Goal: Book appointment/travel/reservation

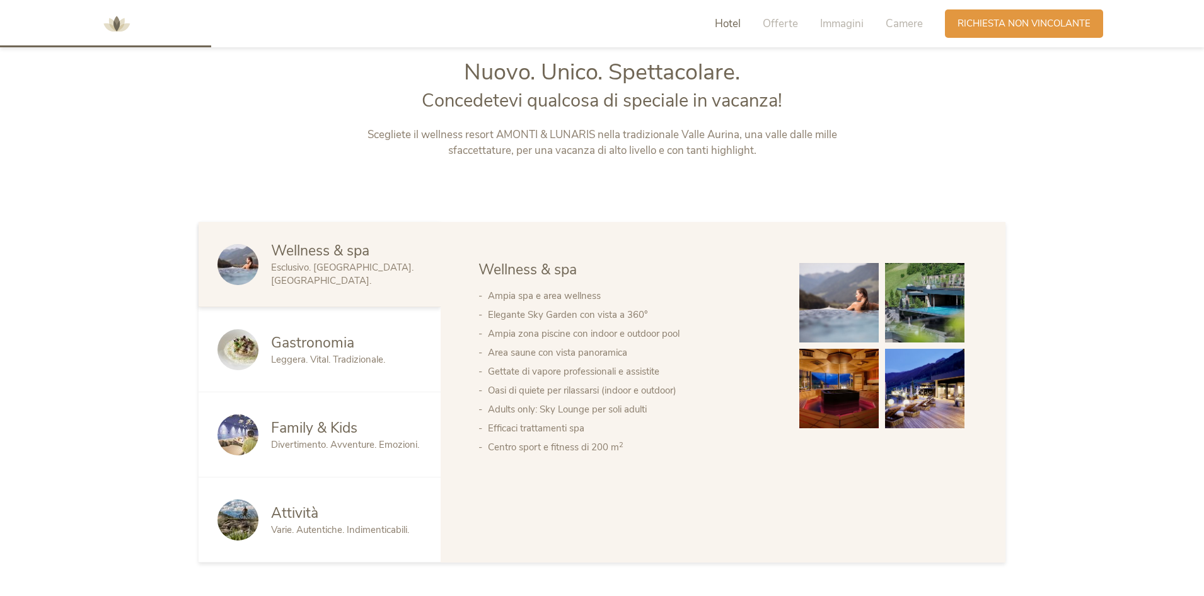
scroll to position [693, 0]
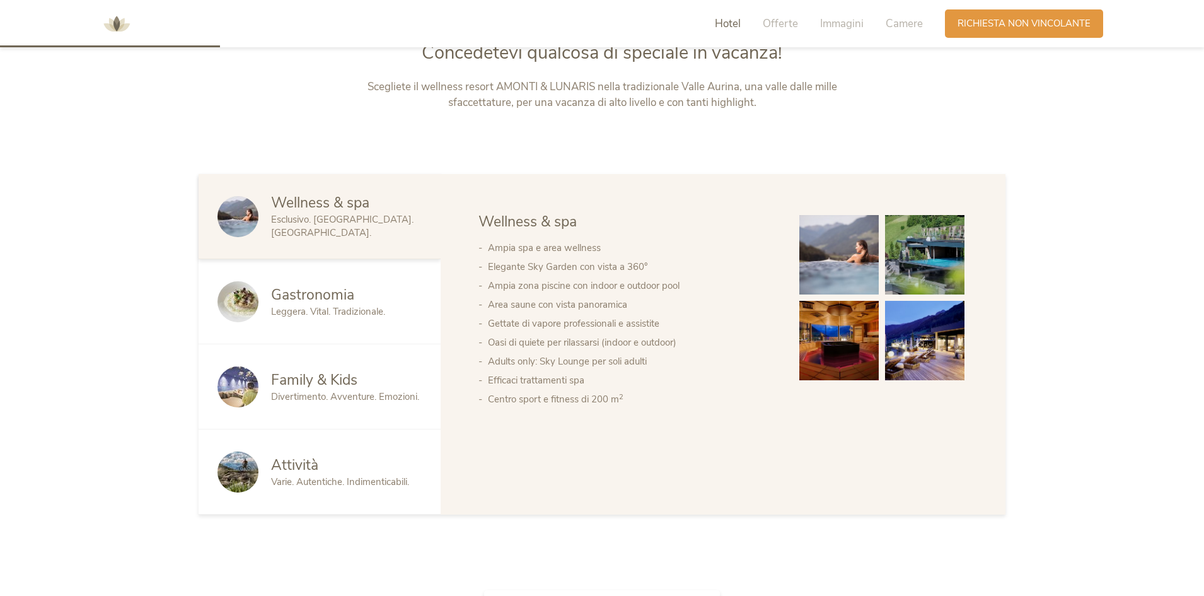
click at [911, 277] on img at bounding box center [924, 254] width 79 height 79
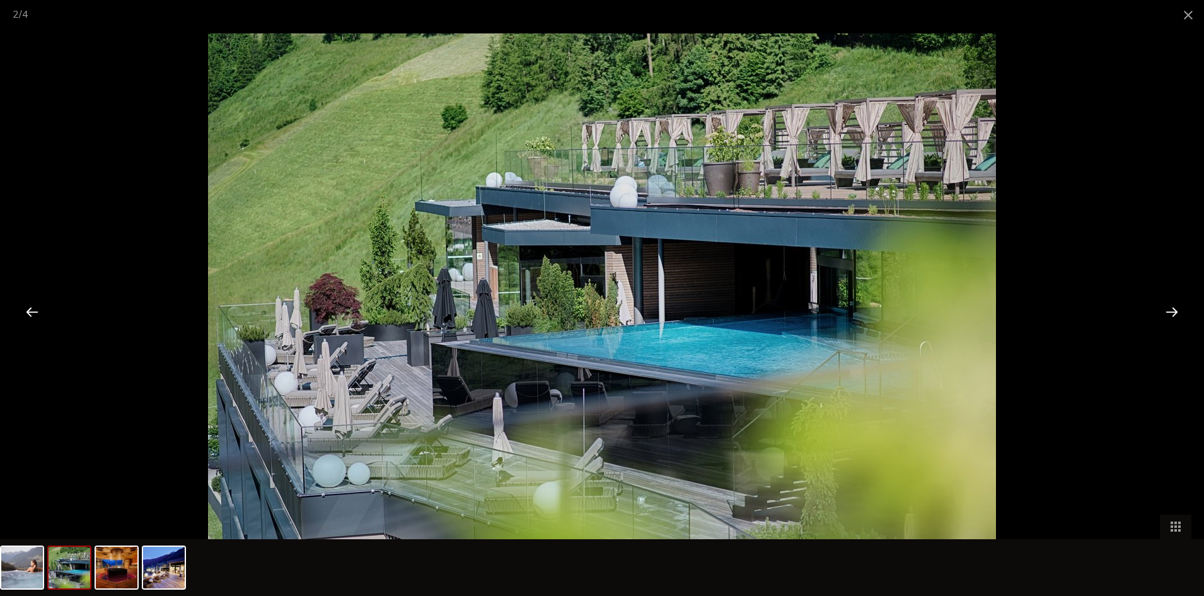
click at [1175, 313] on div at bounding box center [1171, 311] width 39 height 39
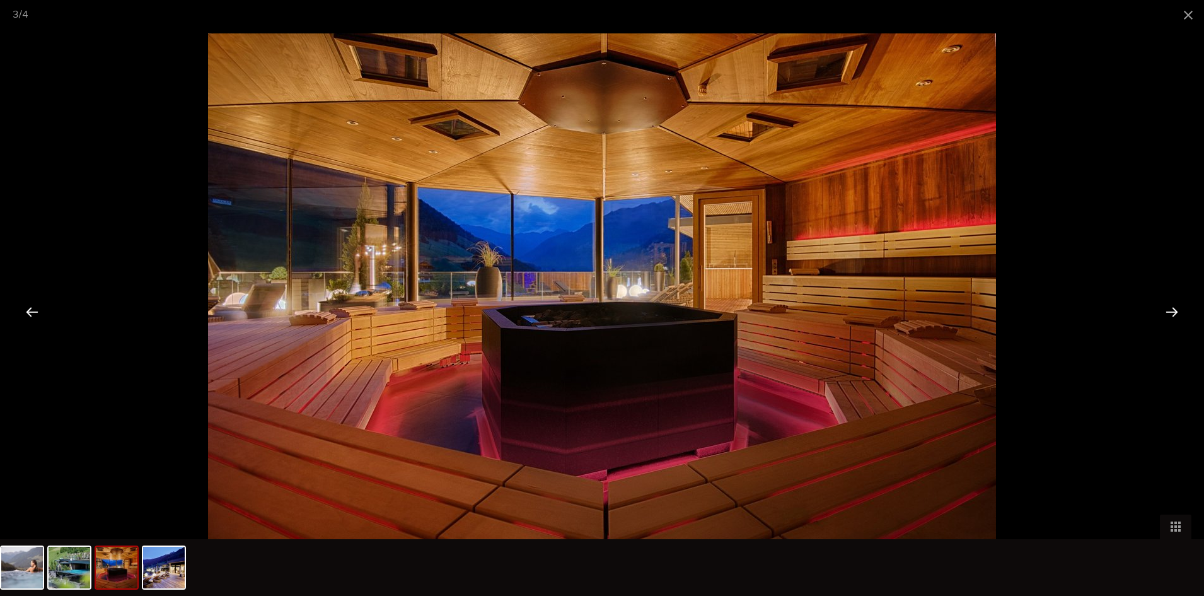
click at [1175, 313] on div at bounding box center [1171, 311] width 39 height 39
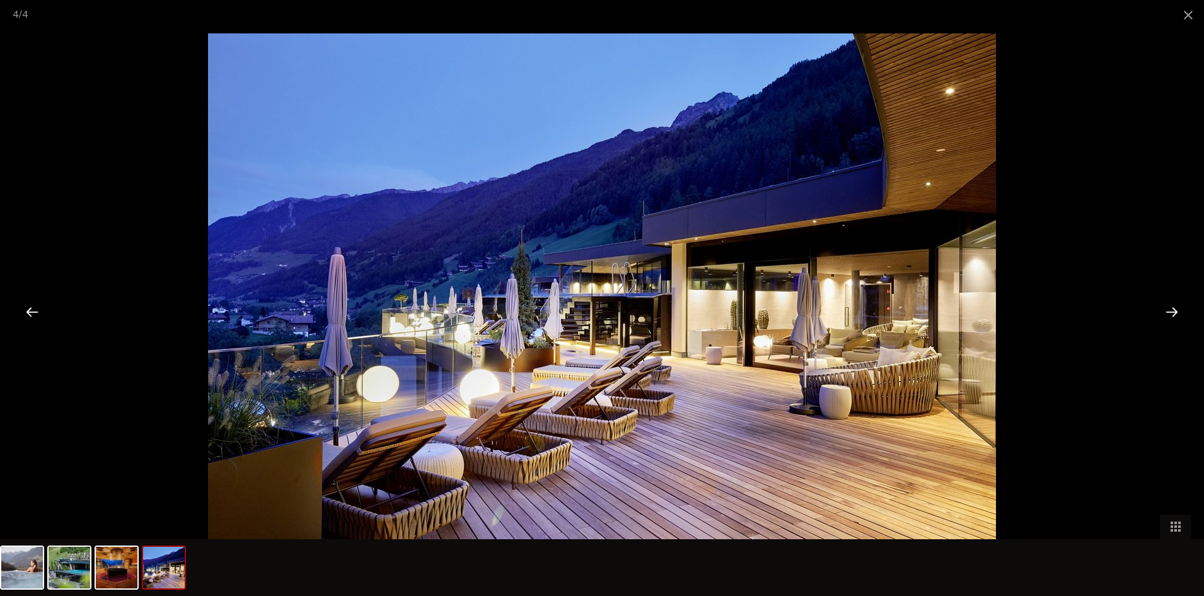
click at [1175, 313] on div at bounding box center [1171, 311] width 39 height 39
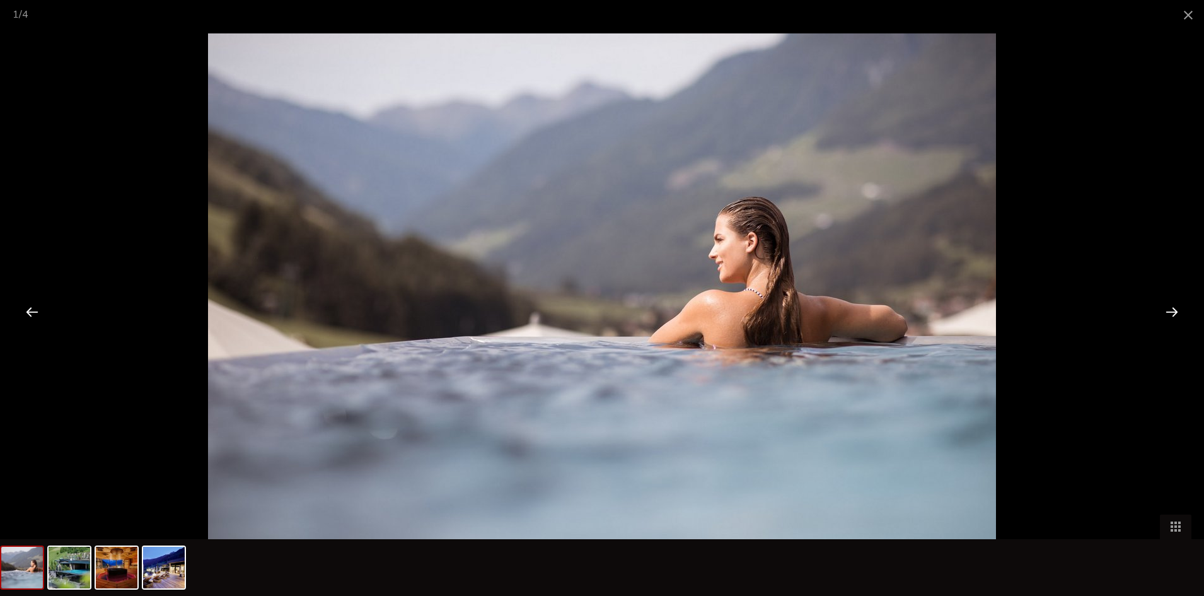
click at [1175, 313] on div at bounding box center [1171, 311] width 39 height 39
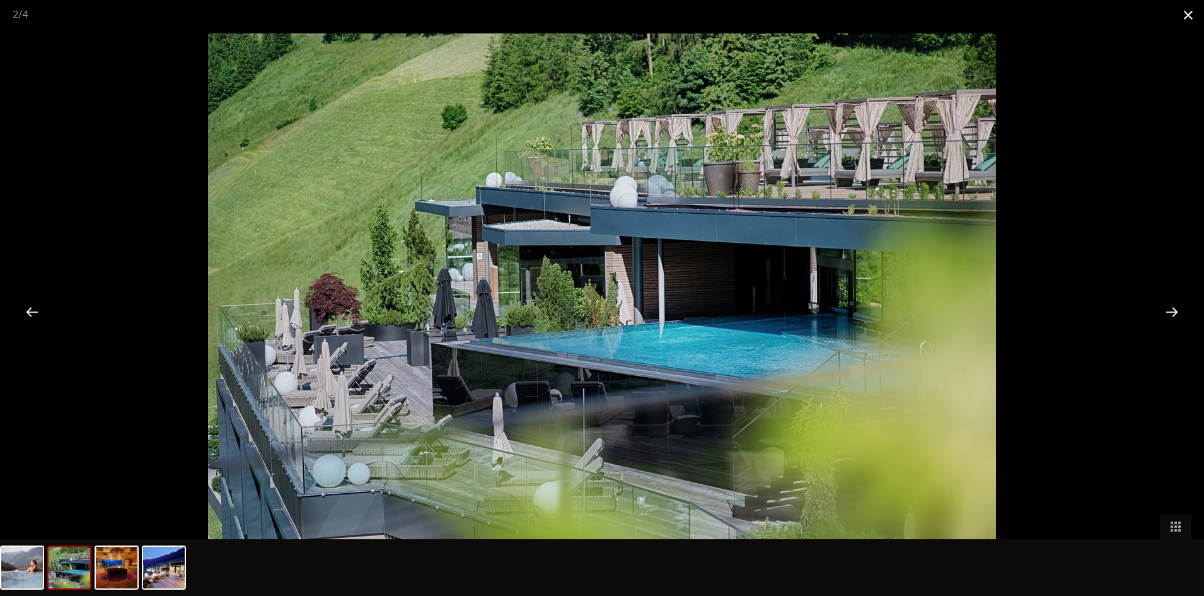
click at [1193, 8] on span at bounding box center [1188, 15] width 32 height 30
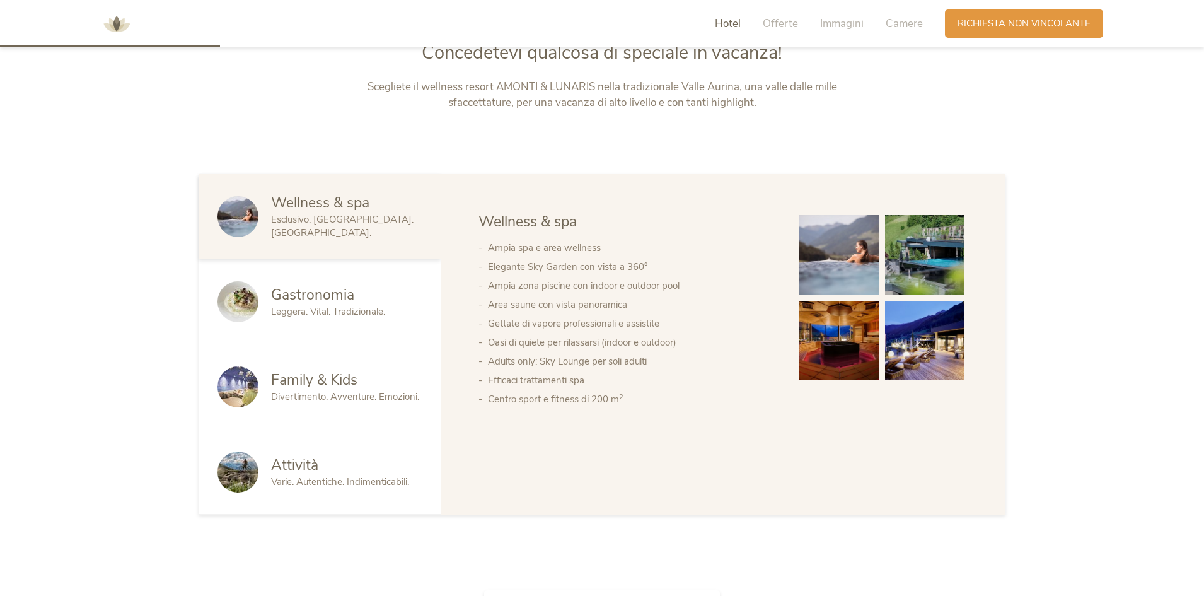
click at [265, 319] on div at bounding box center [244, 301] width 54 height 41
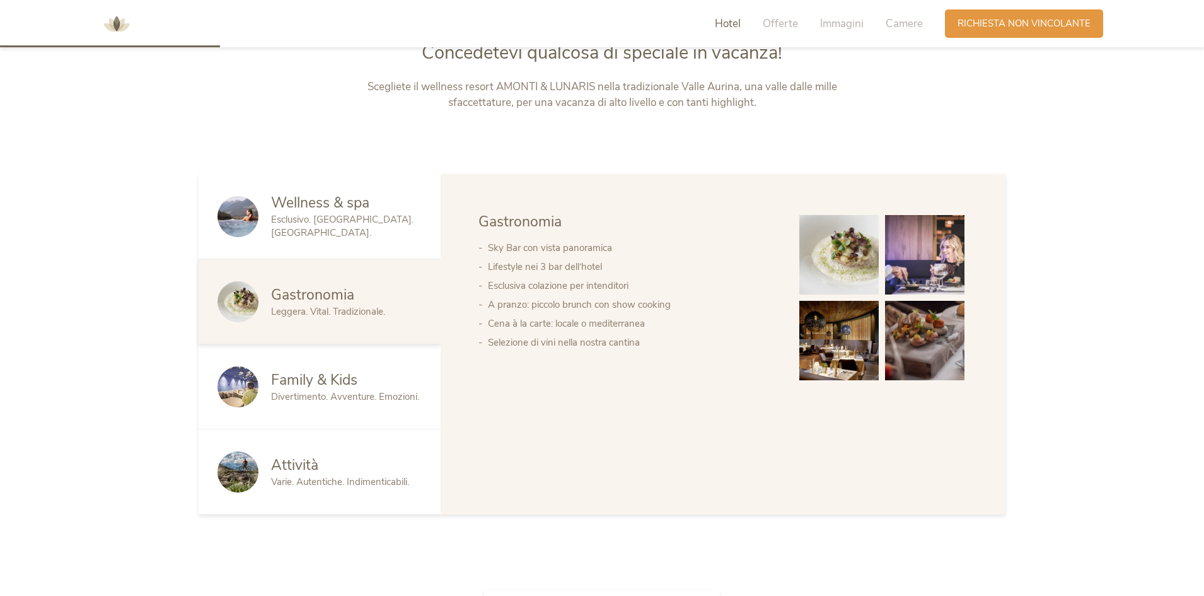
click at [303, 393] on span "Divertimento. Avventure. Emozioni." at bounding box center [345, 396] width 148 height 13
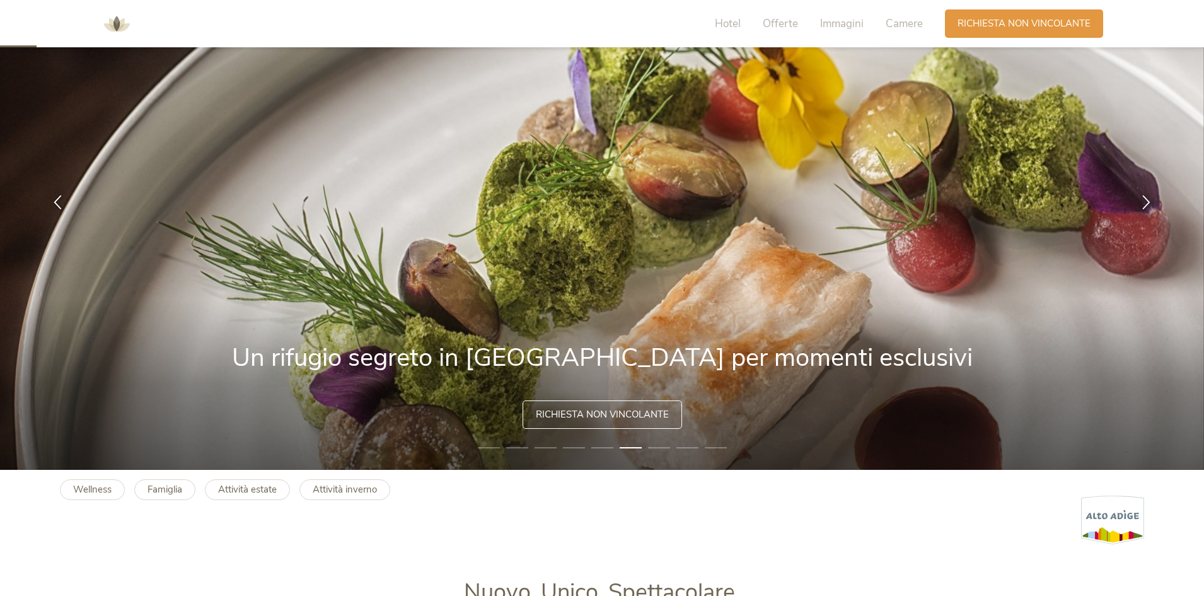
scroll to position [0, 0]
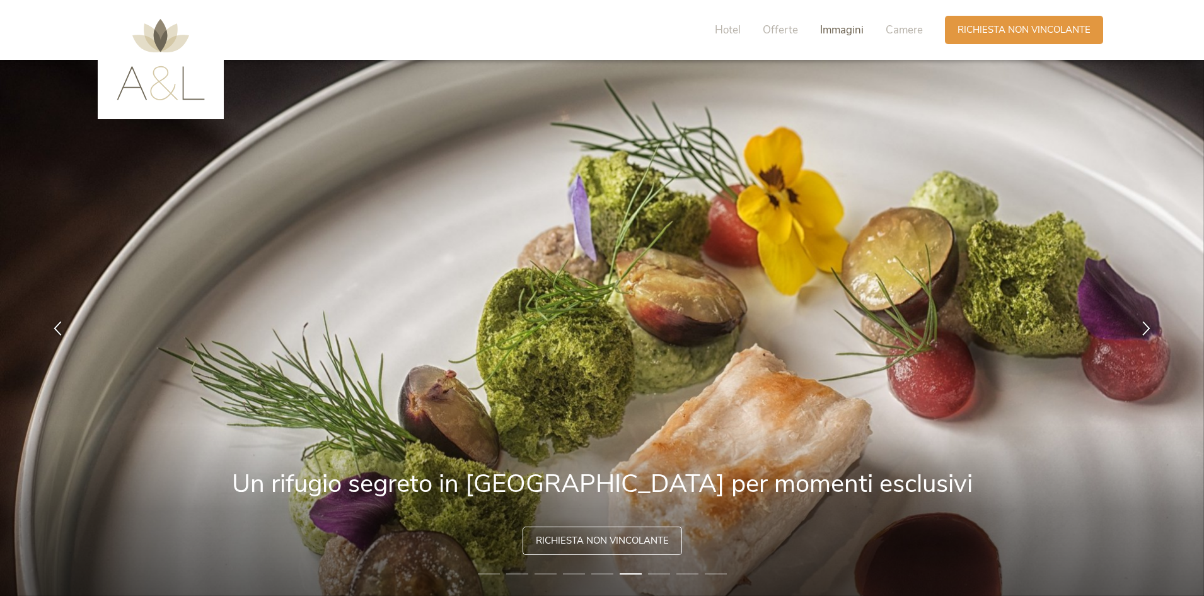
click at [838, 34] on span "Immagini" at bounding box center [841, 30] width 43 height 14
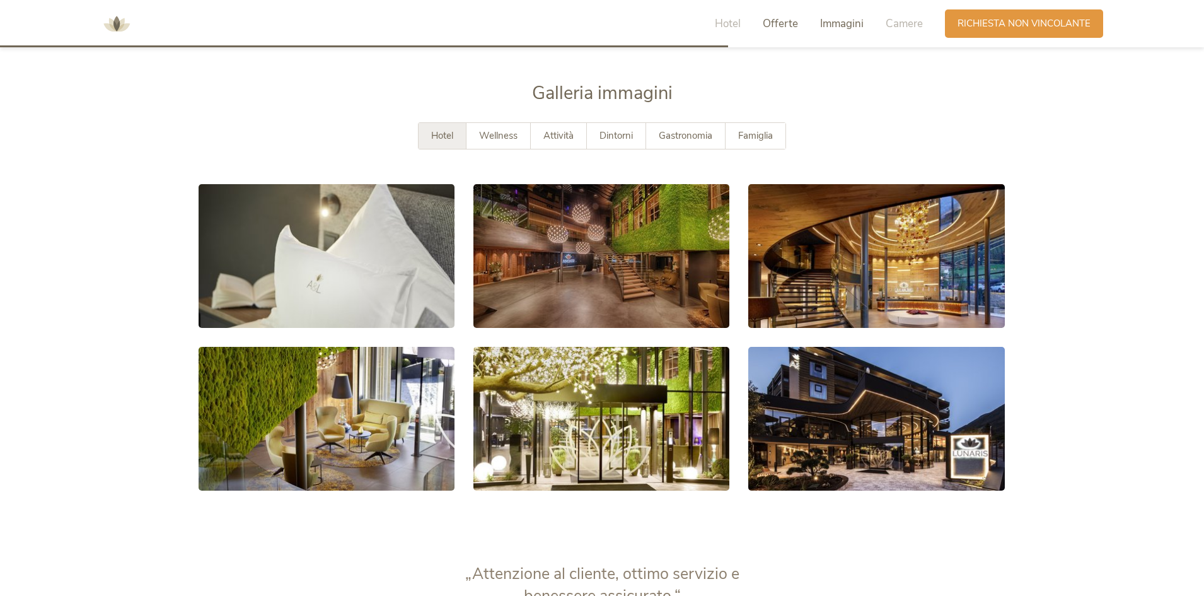
scroll to position [2326, 0]
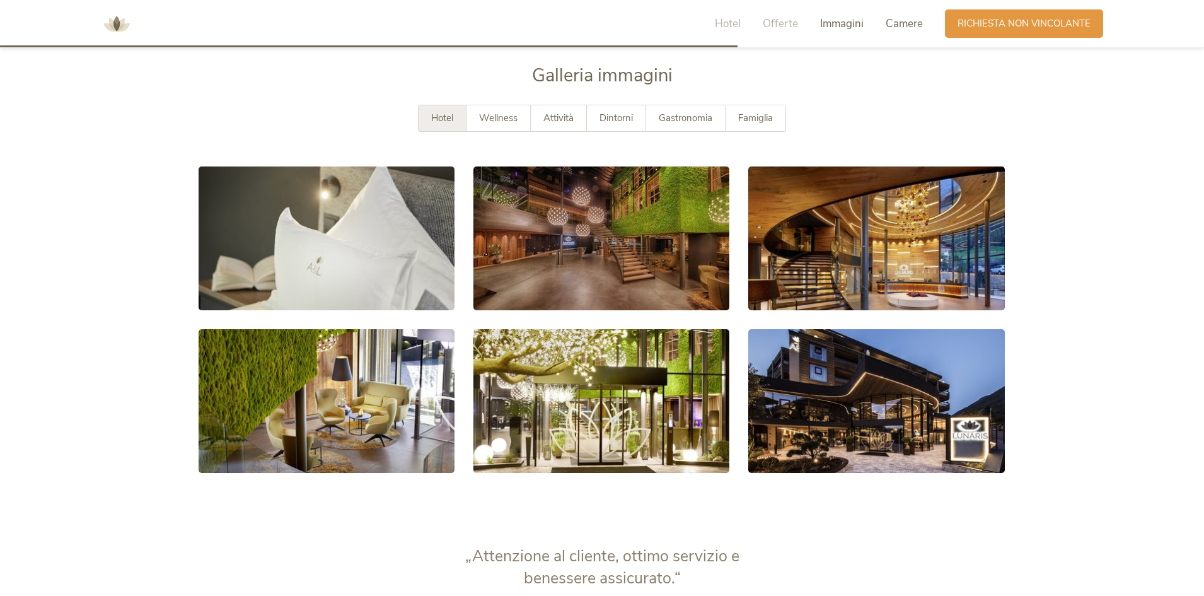
click at [892, 23] on span "Camere" at bounding box center [903, 23] width 37 height 14
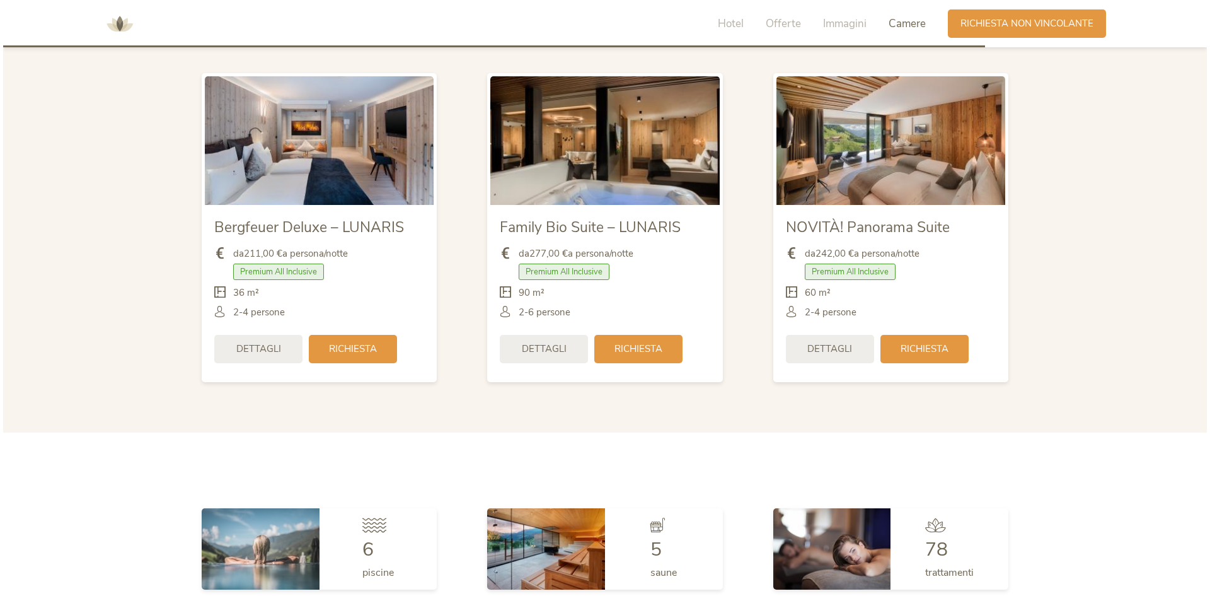
scroll to position [3079, 0]
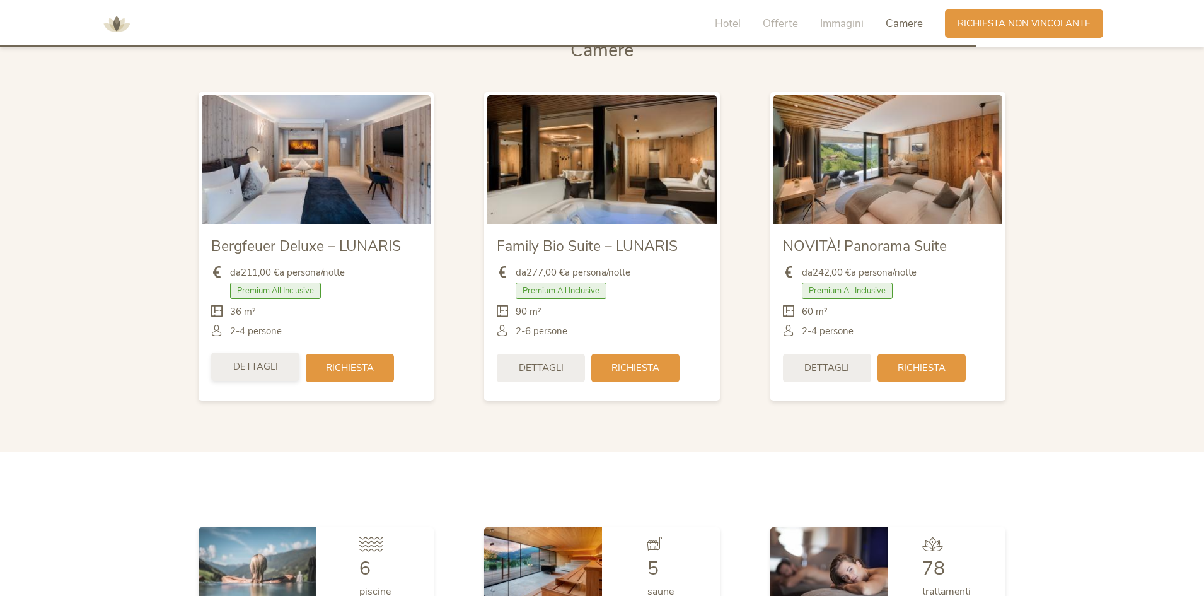
click at [239, 365] on span "Dettagli" at bounding box center [255, 366] width 45 height 13
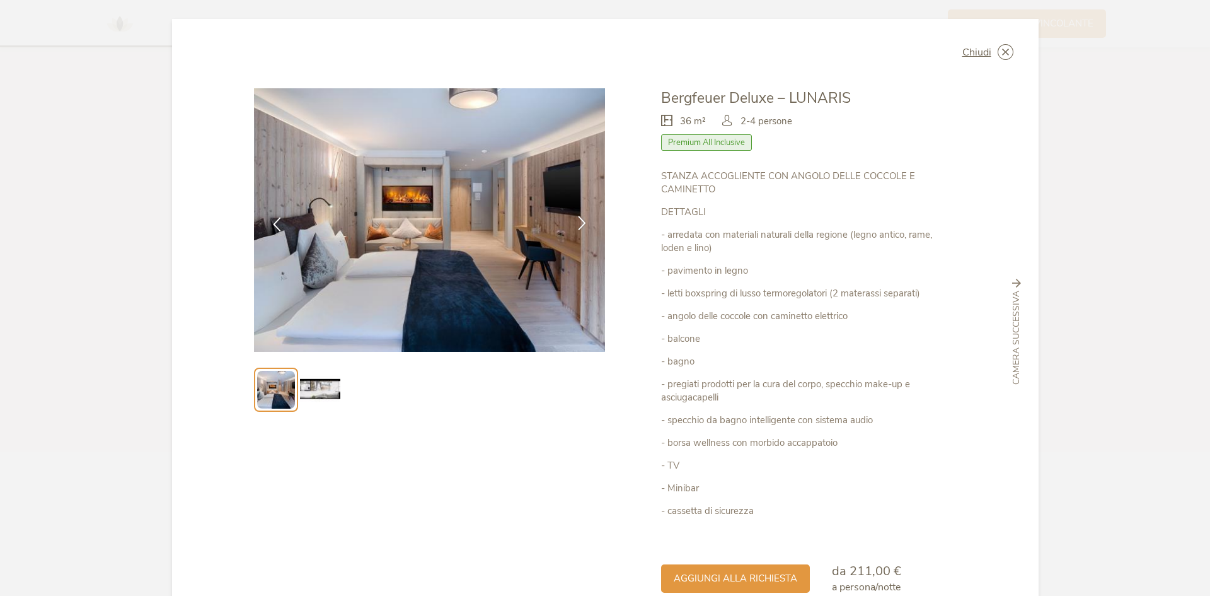
click at [591, 221] on div at bounding box center [582, 224] width 40 height 40
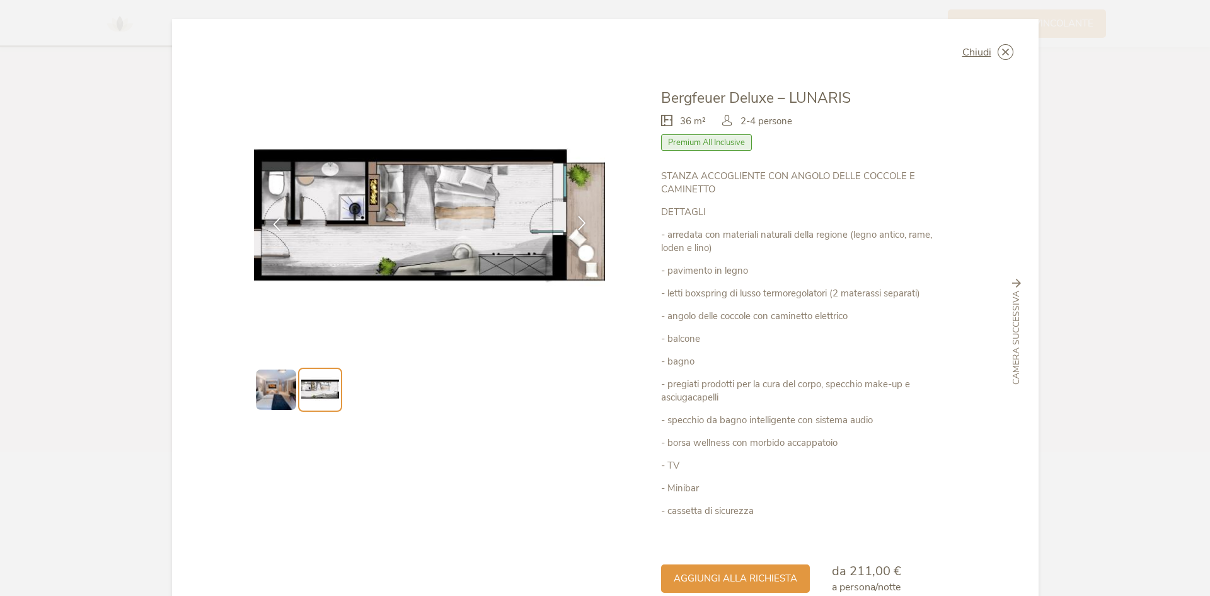
click at [583, 221] on icon at bounding box center [582, 223] width 14 height 14
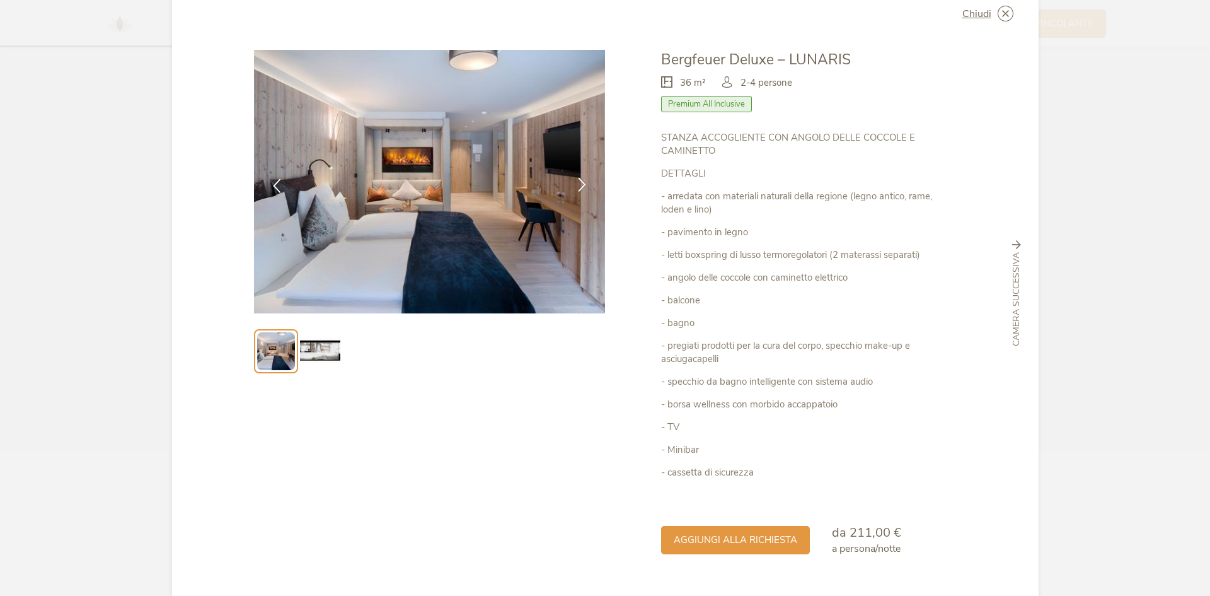
scroll to position [0, 0]
